Goal: Find specific page/section: Find specific page/section

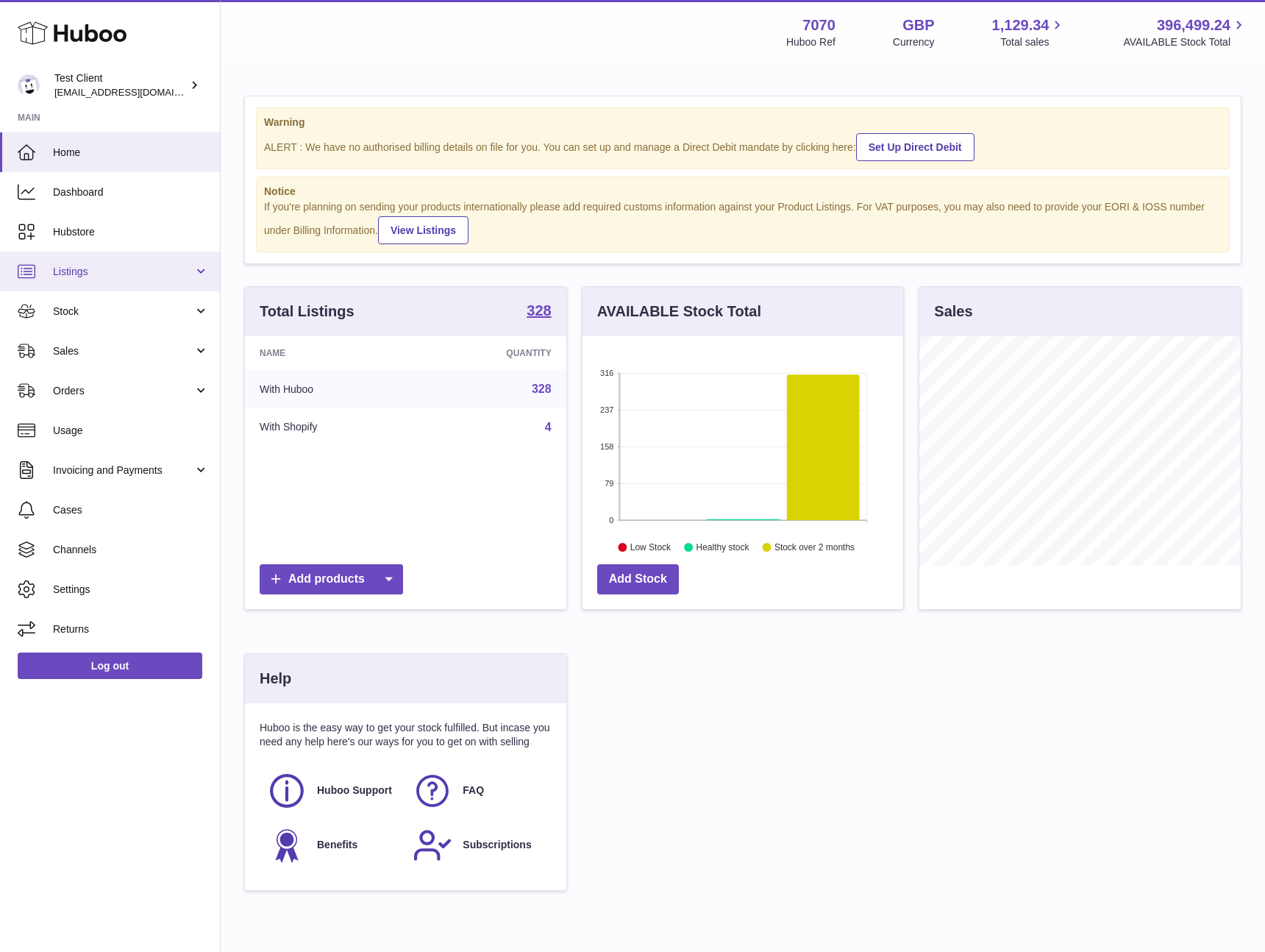
scroll to position [229, 321]
click at [155, 348] on span "Sales" at bounding box center [123, 351] width 141 height 14
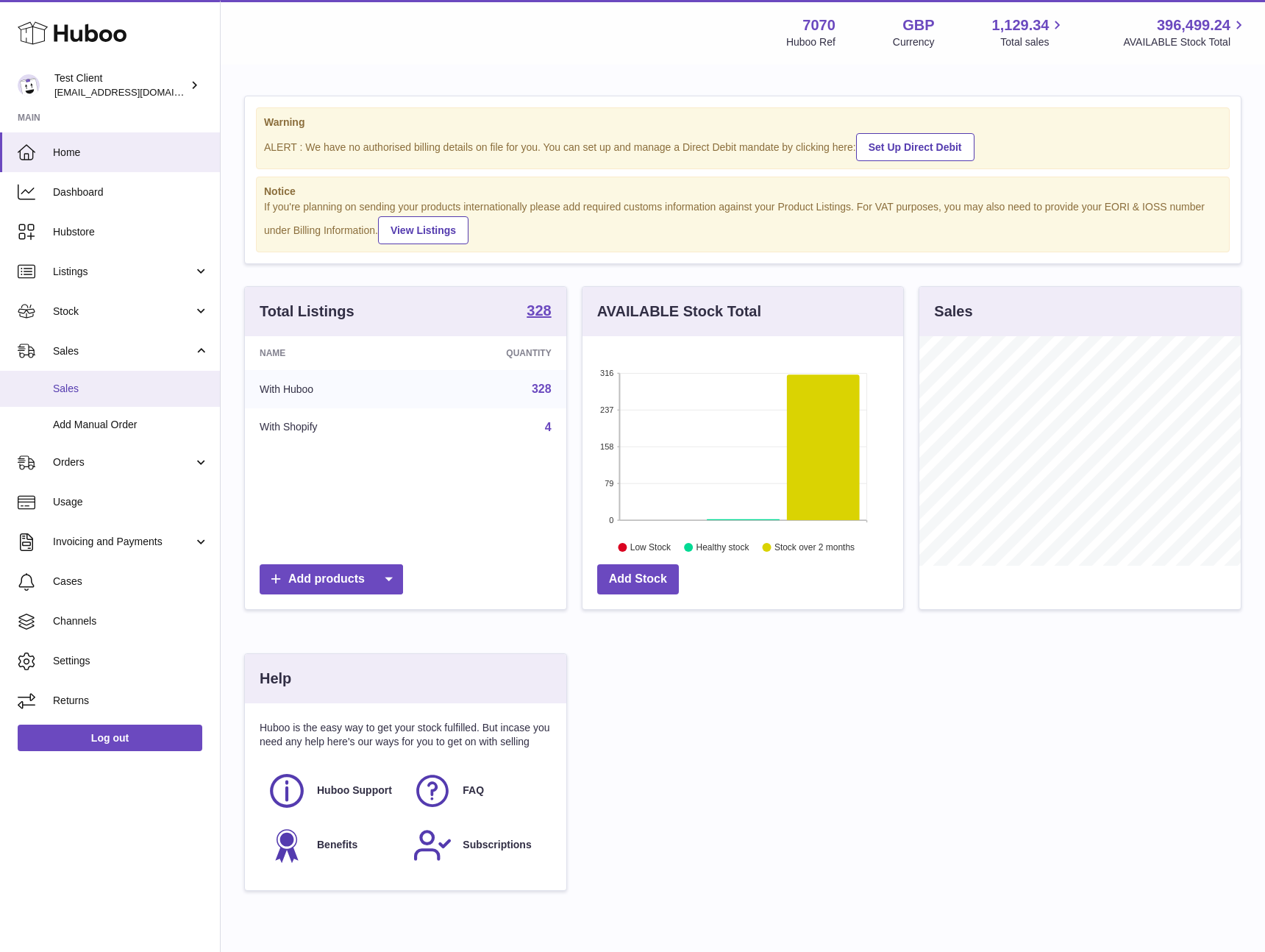
click at [143, 384] on span "Sales" at bounding box center [130, 389] width 156 height 14
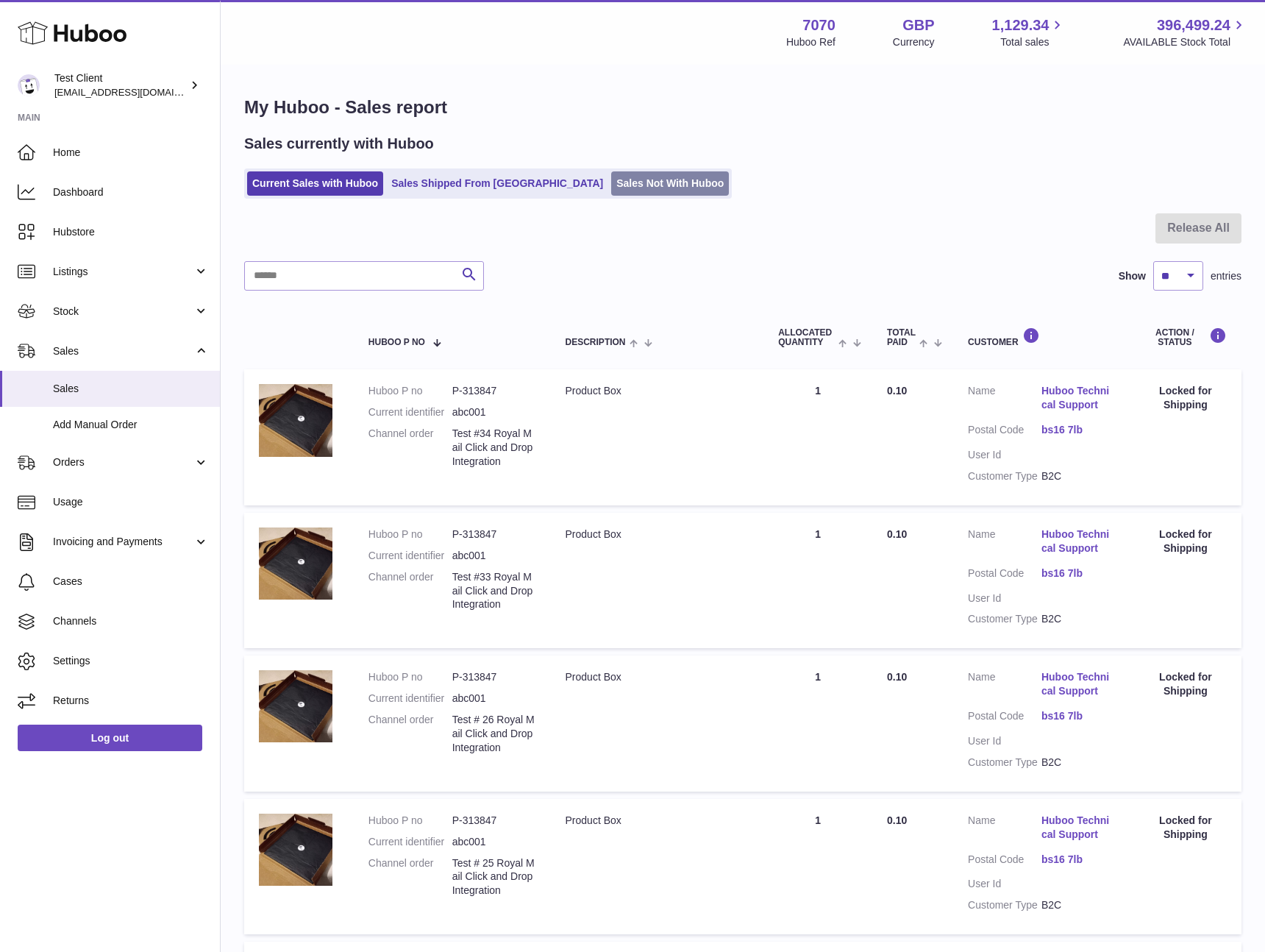
click at [611, 182] on link "Sales Not With Huboo" at bounding box center [670, 183] width 118 height 25
